Goal: Find specific page/section: Find specific page/section

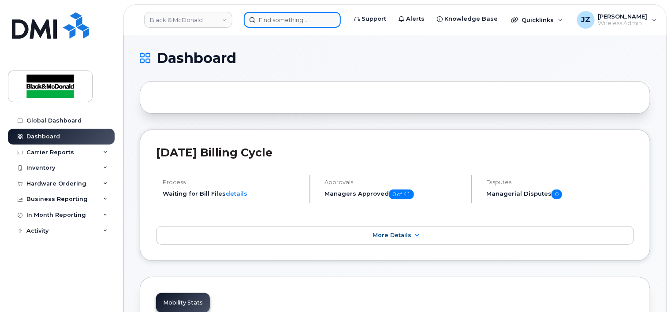
click at [265, 25] on input at bounding box center [292, 20] width 97 height 16
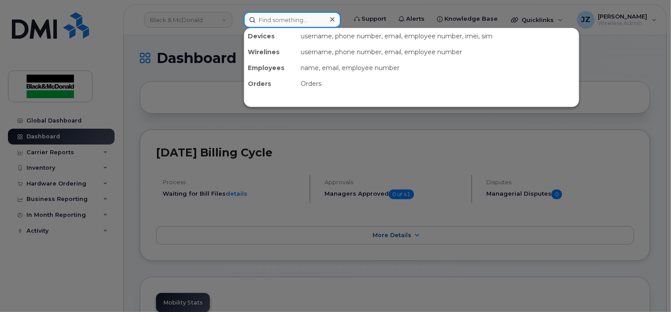
paste input "89302610103054675622"
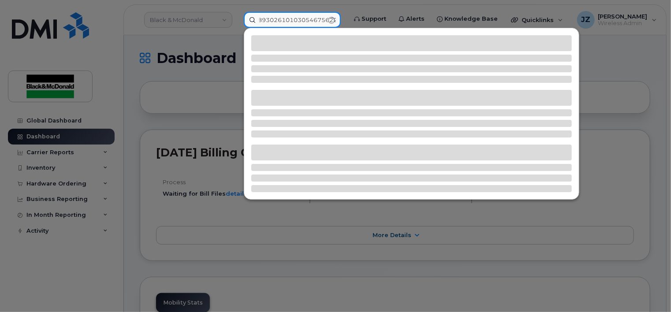
type input "89302610103054675622"
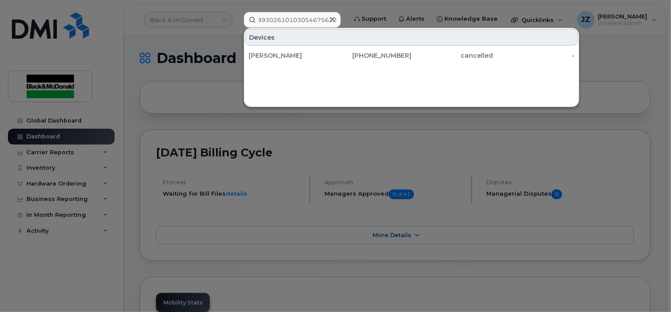
click at [303, 66] on div "Devices [PERSON_NAME] [PHONE_NUMBER] cancelled -" at bounding box center [412, 67] width 336 height 79
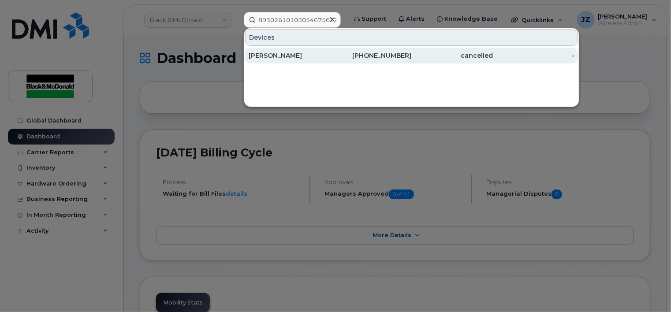
click at [293, 60] on div "[PERSON_NAME]" at bounding box center [290, 56] width 82 height 16
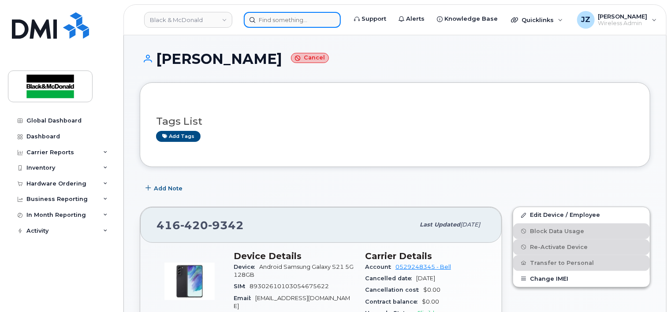
click at [282, 15] on input at bounding box center [292, 20] width 97 height 16
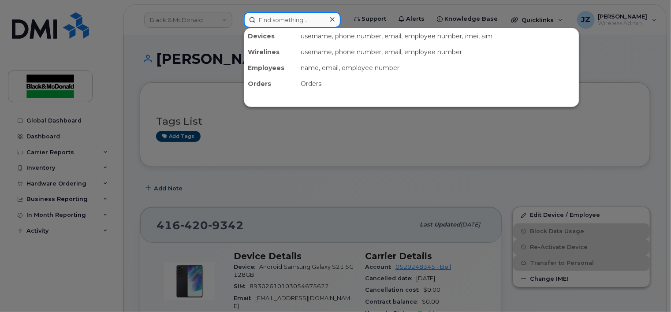
paste input "89302610207725852799"
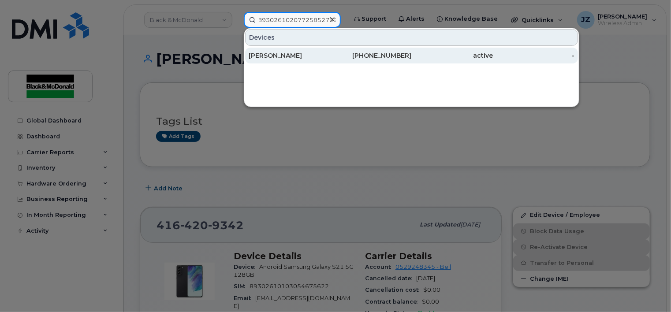
type input "89302610207725852799"
click at [321, 55] on div "[PERSON_NAME]" at bounding box center [290, 55] width 82 height 9
